Goal: Find contact information: Find contact information

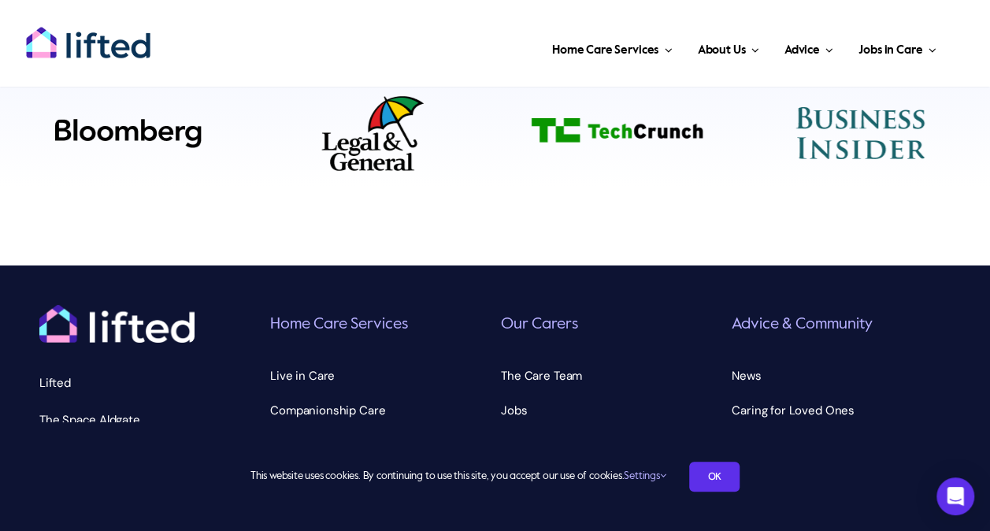
scroll to position [5578, 0]
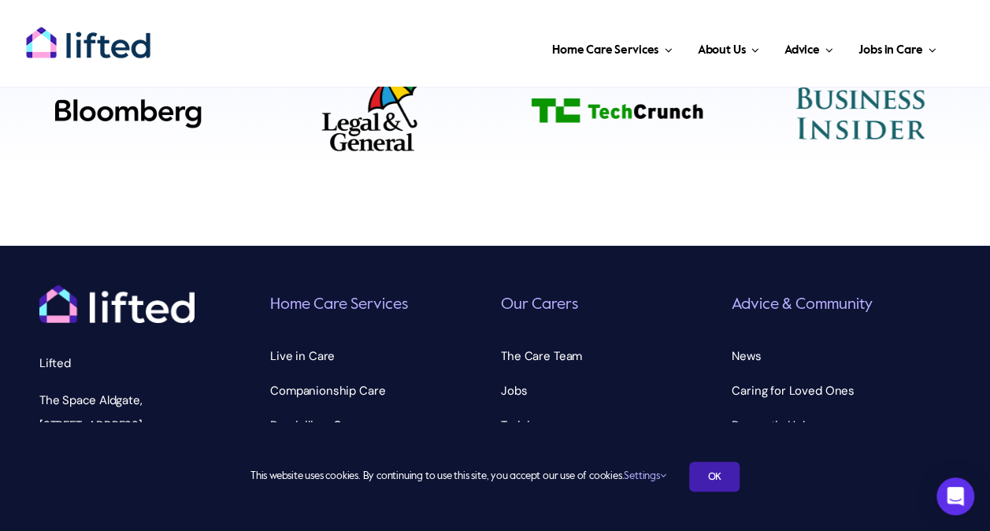
click at [720, 474] on link "OK" at bounding box center [714, 476] width 50 height 30
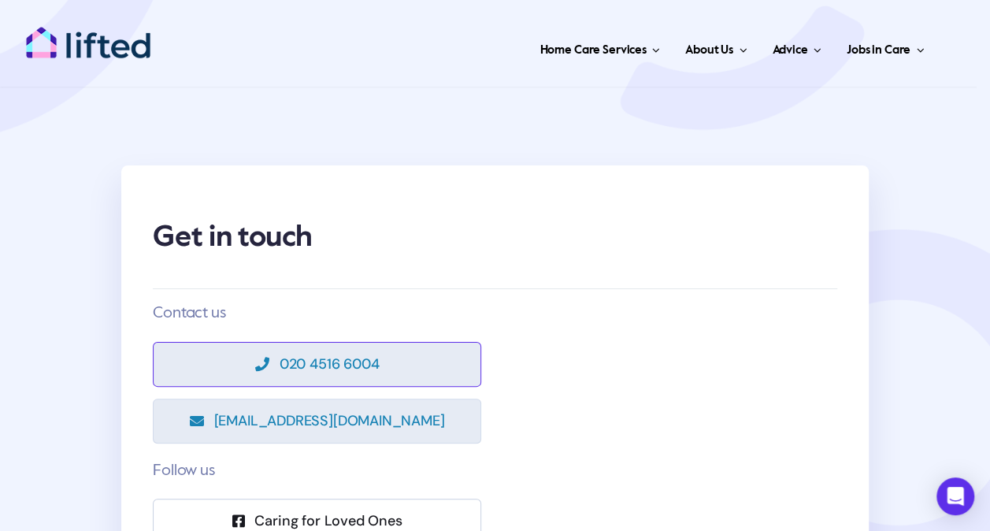
drag, startPoint x: 304, startPoint y: 361, endPoint x: 285, endPoint y: 371, distance: 21.5
click at [285, 371] on span "020 4516 6004" at bounding box center [330, 364] width 100 height 17
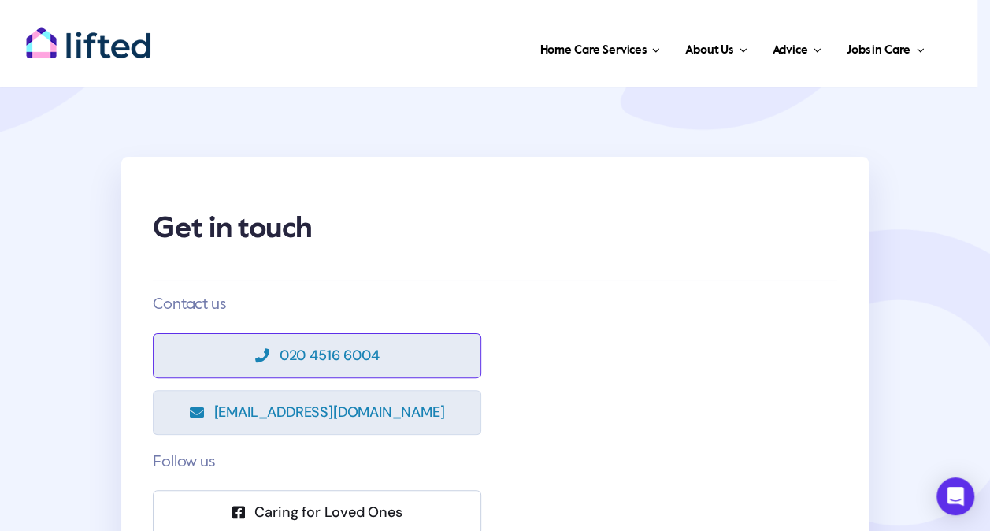
scroll to position [8, 0]
